Goal: Information Seeking & Learning: Learn about a topic

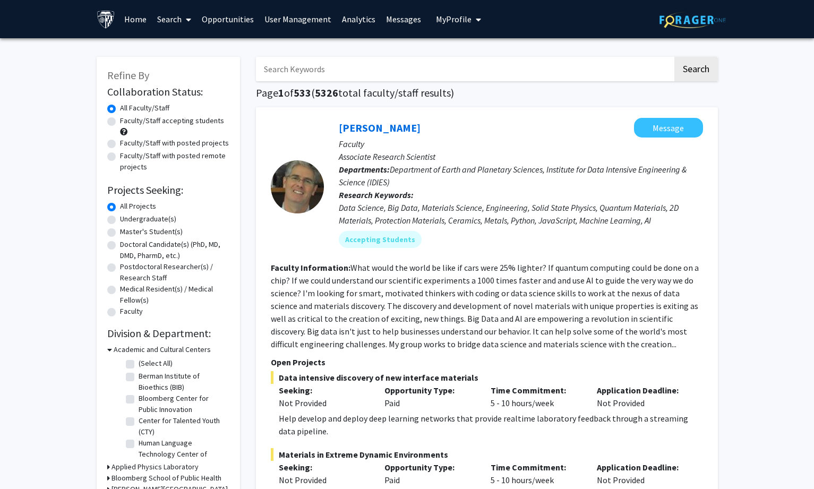
click at [344, 78] on input "Search Keywords" at bounding box center [464, 69] width 417 height 24
type input "[MEDICAL_DATA]"
click at [674, 57] on button "Search" at bounding box center [696, 69] width 44 height 24
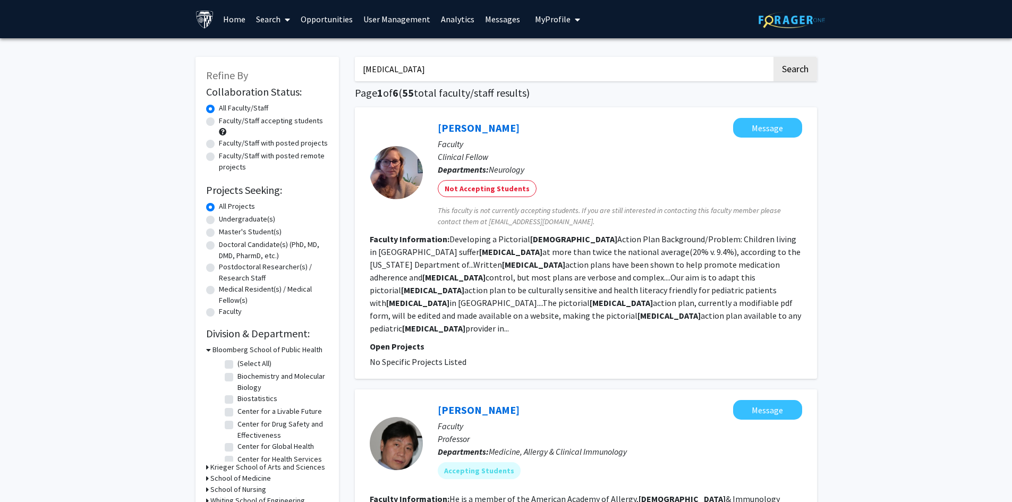
click at [219, 119] on label "Faculty/Staff accepting students" at bounding box center [271, 120] width 104 height 11
click at [219, 119] on input "Faculty/Staff accepting students" at bounding box center [222, 118] width 7 height 7
radio input "true"
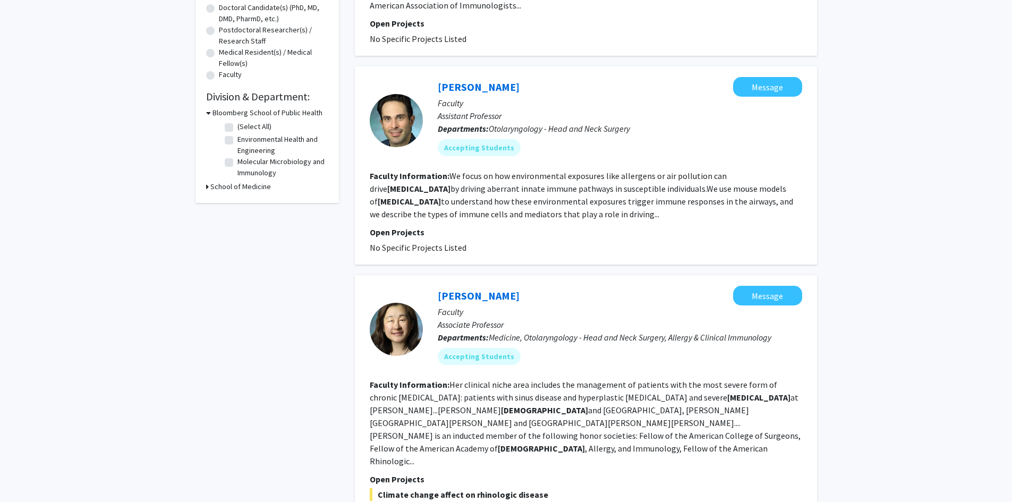
scroll to position [265, 0]
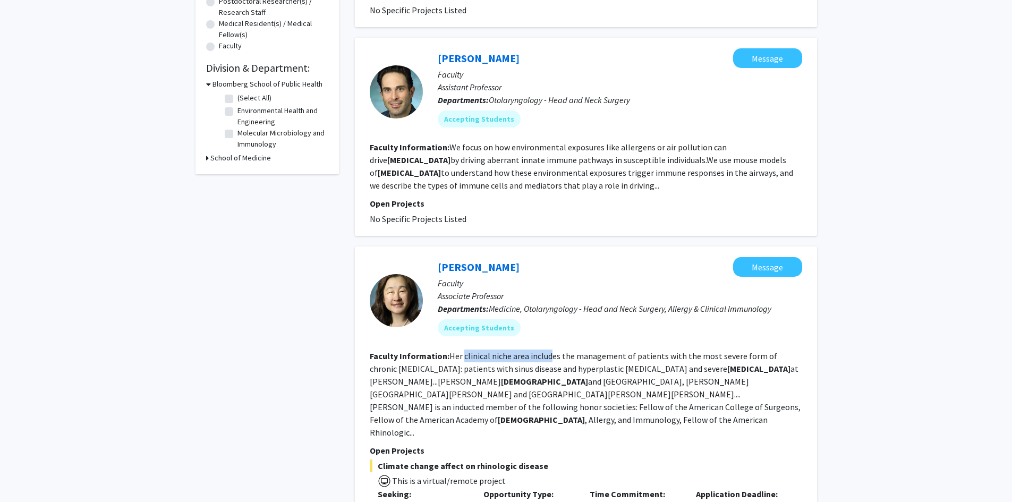
drag, startPoint x: 463, startPoint y: 342, endPoint x: 548, endPoint y: 342, distance: 85.0
click at [548, 350] on fg-read-more "Her clinical niche area includes the management of patients with the most sever…" at bounding box center [585, 393] width 431 height 87
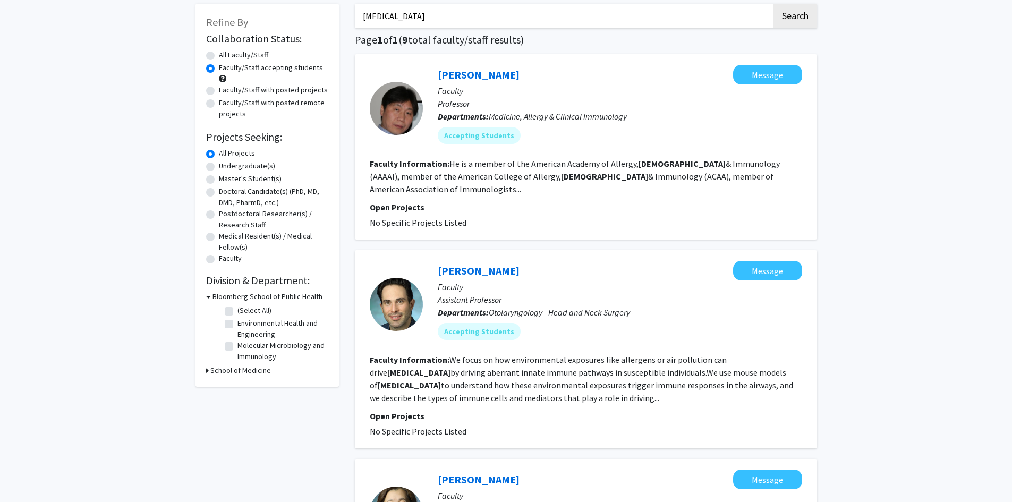
scroll to position [0, 0]
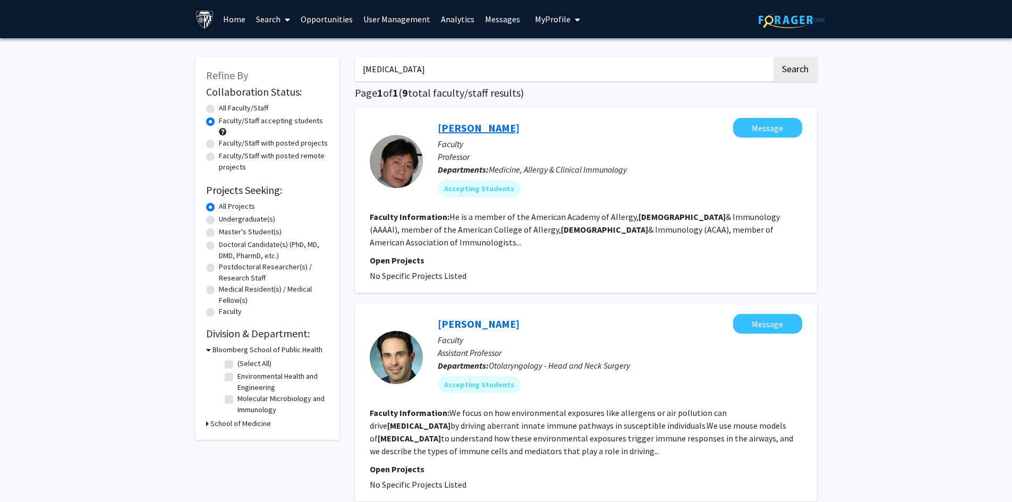
click at [483, 128] on link "[PERSON_NAME]" at bounding box center [479, 127] width 82 height 13
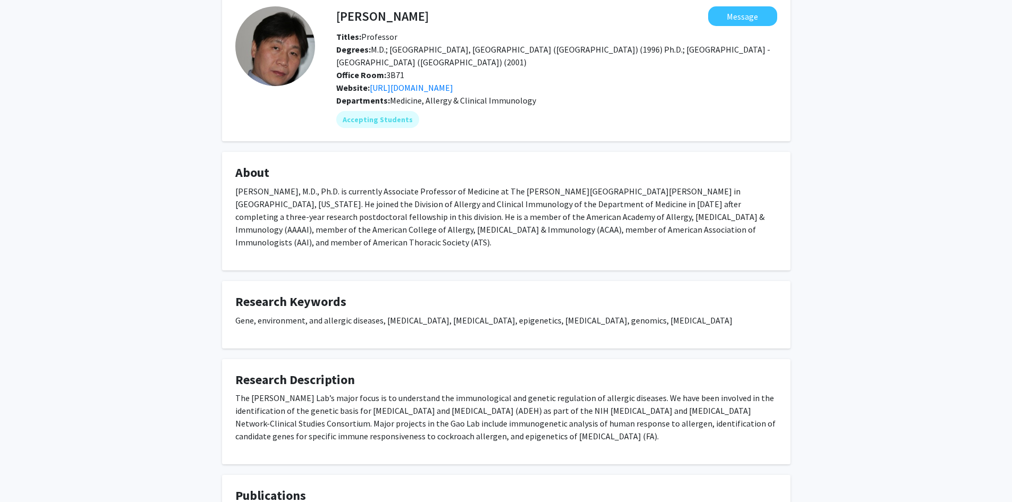
scroll to position [106, 0]
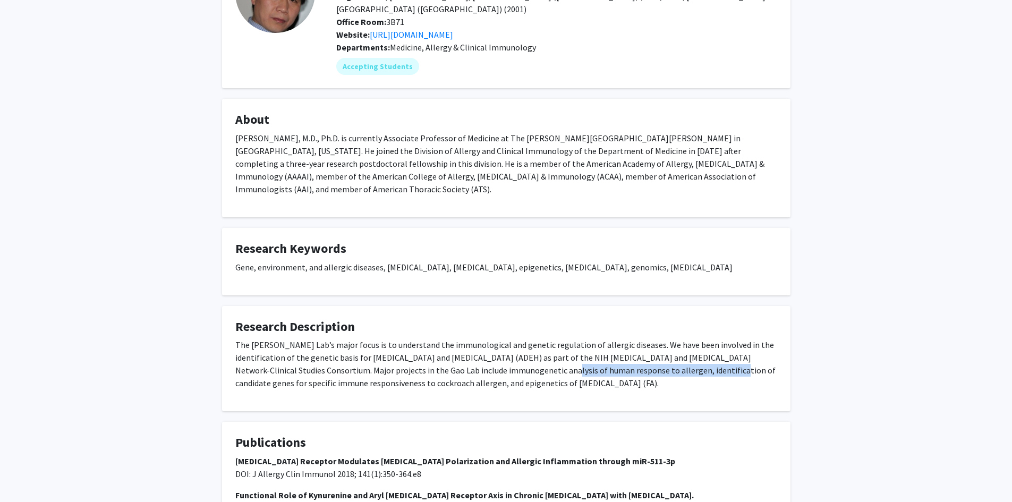
drag, startPoint x: 508, startPoint y: 358, endPoint x: 672, endPoint y: 355, distance: 164.1
click at [672, 355] on p "The [PERSON_NAME] Lab’s major focus is to understand the immunological and gene…" at bounding box center [506, 363] width 542 height 51
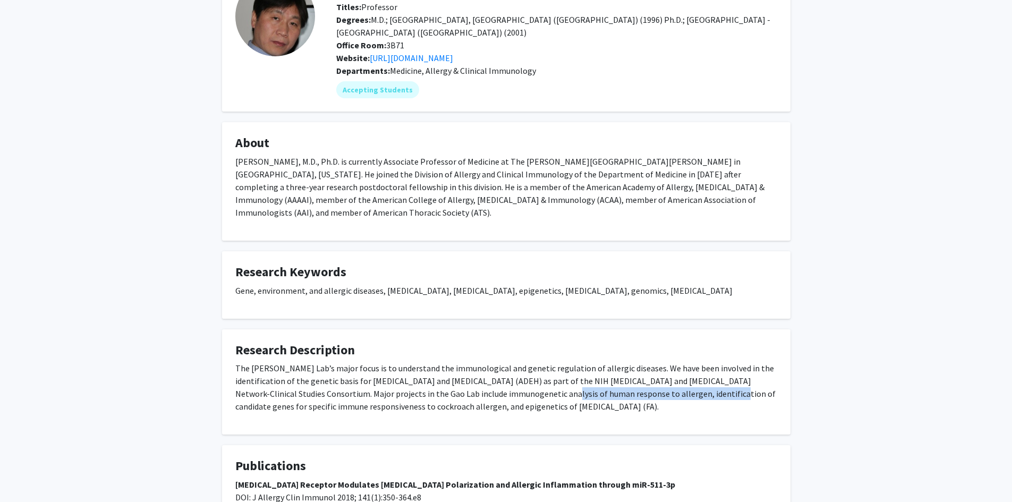
scroll to position [53, 0]
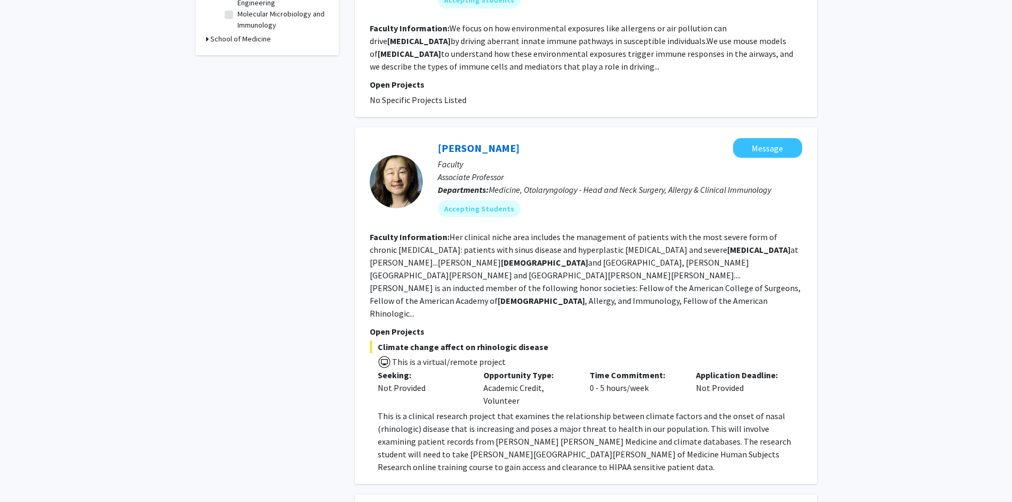
scroll to position [478, 0]
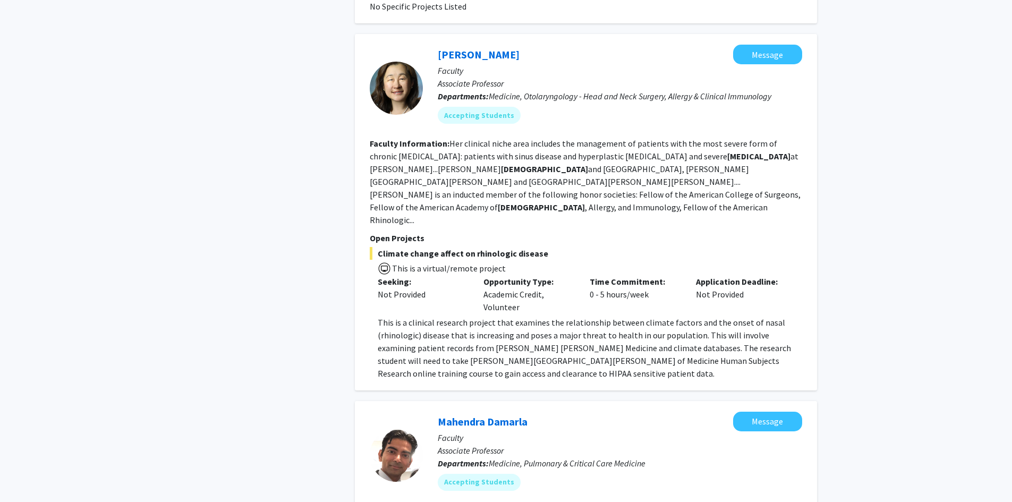
drag, startPoint x: 476, startPoint y: 255, endPoint x: 521, endPoint y: 268, distance: 46.4
click at [521, 275] on div "Opportunity Type: Academic Credit, Volunteer" at bounding box center [528, 294] width 106 height 38
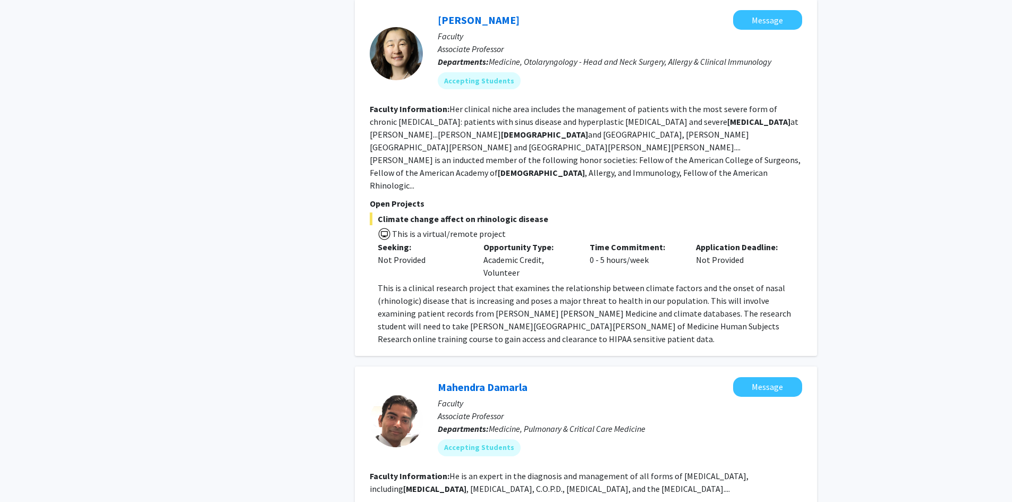
scroll to position [531, 0]
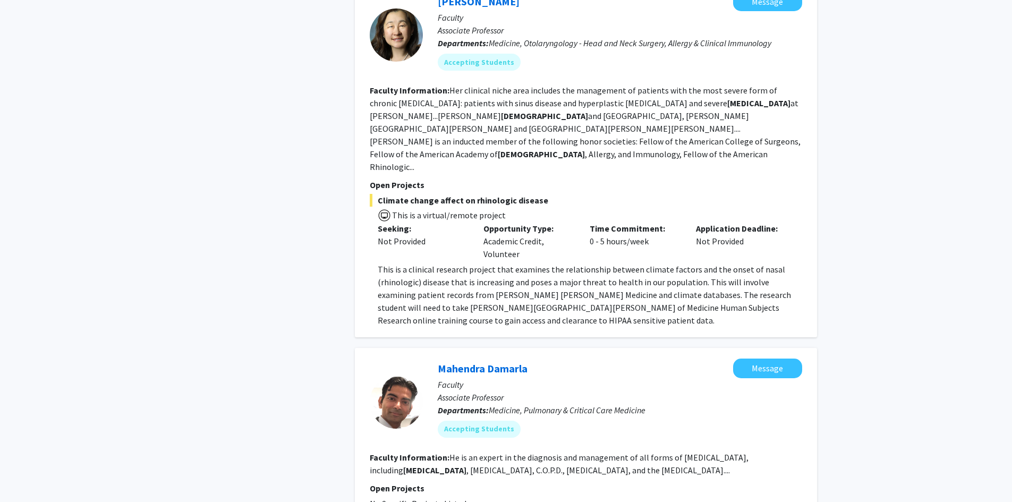
click at [522, 222] on div "Opportunity Type: Academic Credit, Volunteer" at bounding box center [528, 241] width 106 height 38
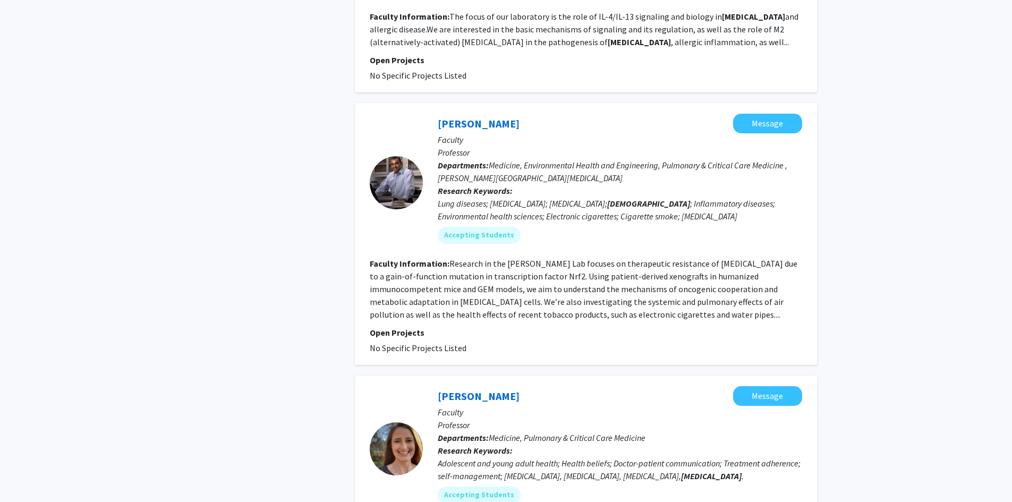
scroll to position [1168, 0]
drag, startPoint x: 657, startPoint y: 164, endPoint x: 735, endPoint y: 160, distance: 77.6
click at [735, 196] on div "Lung diseases; [MEDICAL_DATA]; [MEDICAL_DATA]; [MEDICAL_DATA] ; Inflammatory di…" at bounding box center [620, 208] width 364 height 25
click at [643, 224] on div "Accepting Students" at bounding box center [619, 234] width 369 height 21
click at [616, 282] on fg-search-faculty "[PERSON_NAME] Message Faculty Professor Departments: Medicine, Environmental He…" at bounding box center [586, 233] width 432 height 241
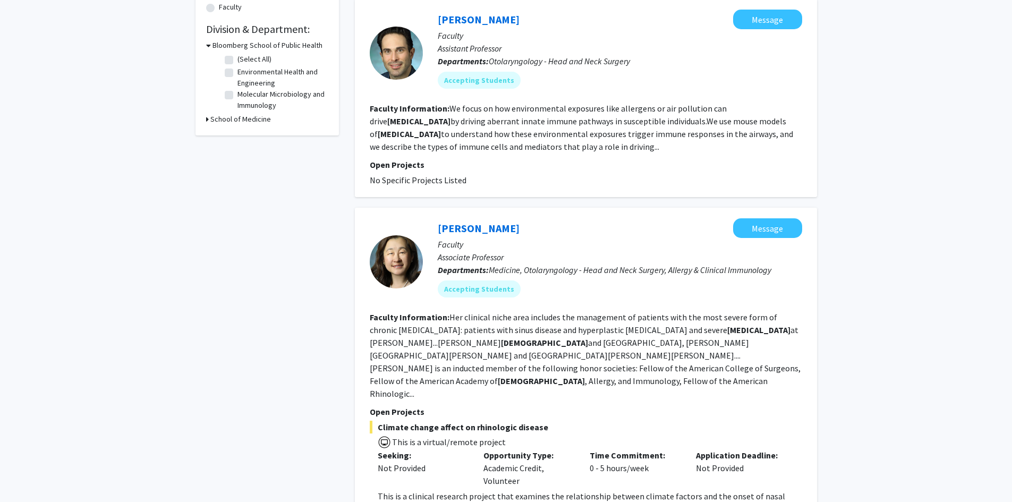
scroll to position [106, 0]
